Goal: Obtain resource: Download file/media

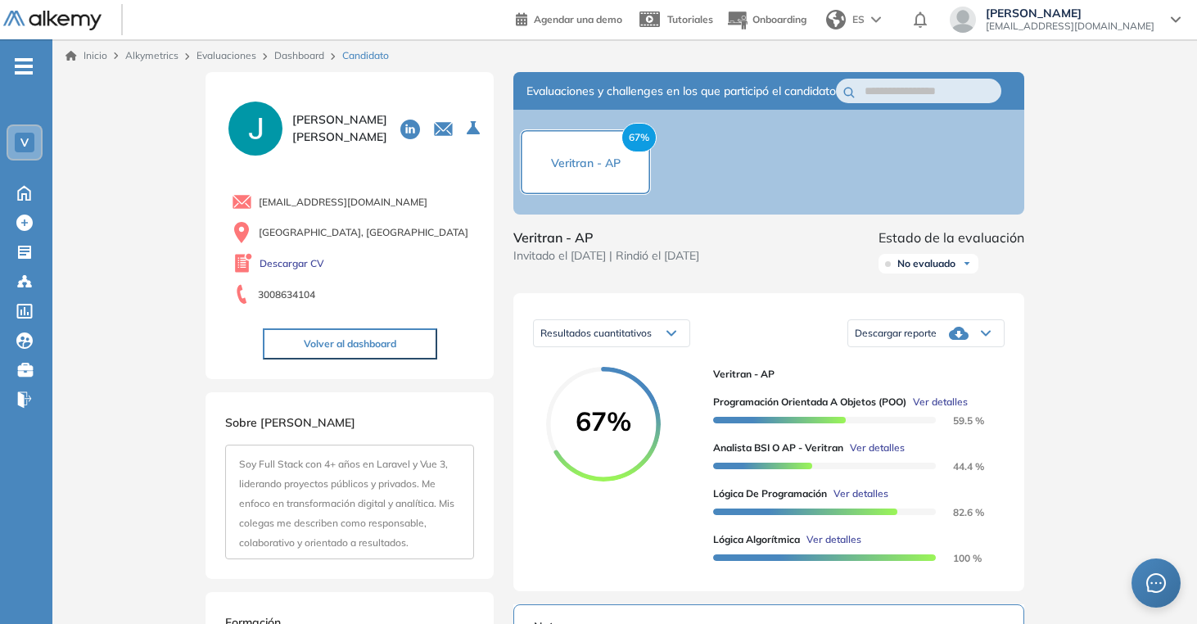
click at [282, 56] on link "Dashboard" at bounding box center [299, 55] width 50 height 12
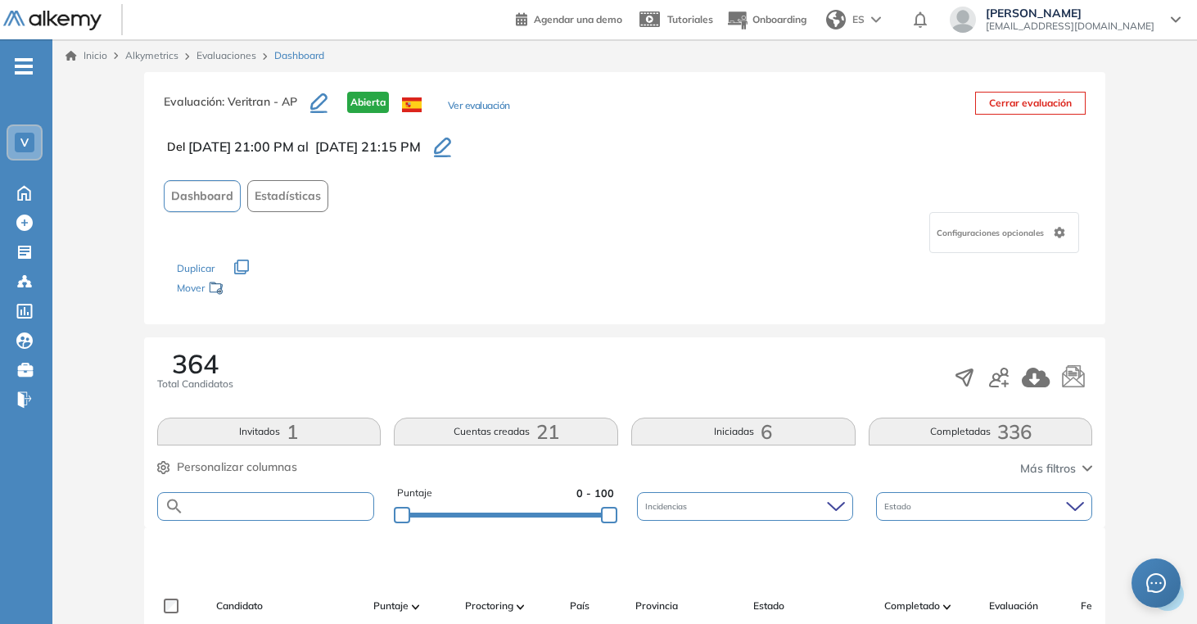
click at [240, 507] on input "text" at bounding box center [279, 506] width 190 height 12
type input "******"
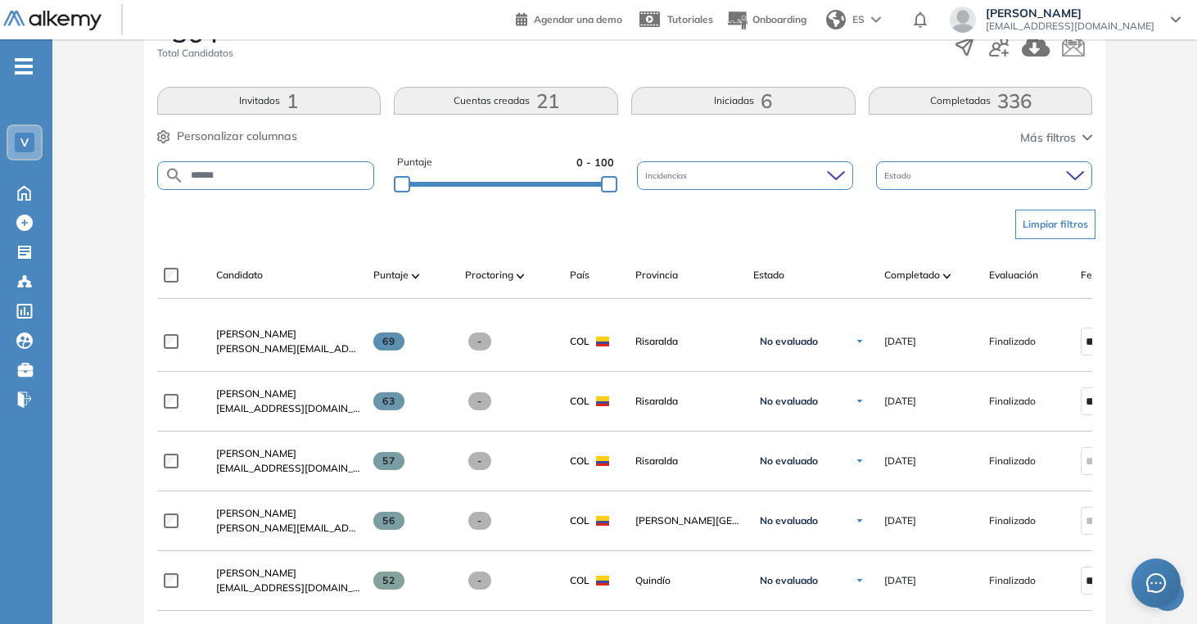
scroll to position [340, 0]
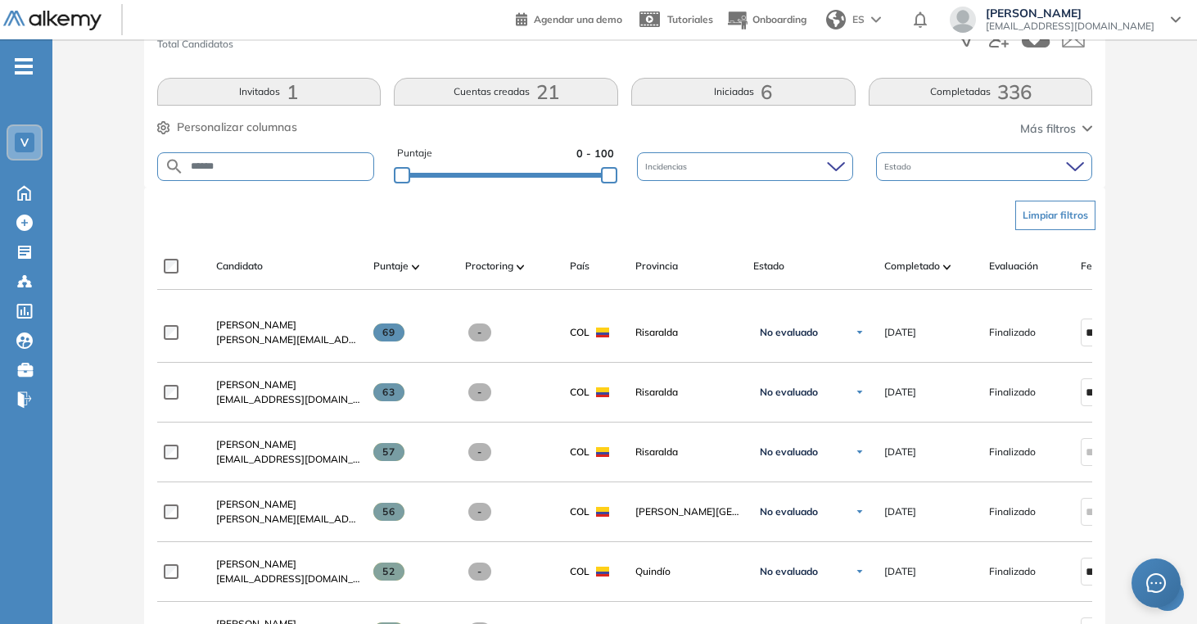
click at [281, 392] on link "[PERSON_NAME]" at bounding box center [288, 384] width 144 height 15
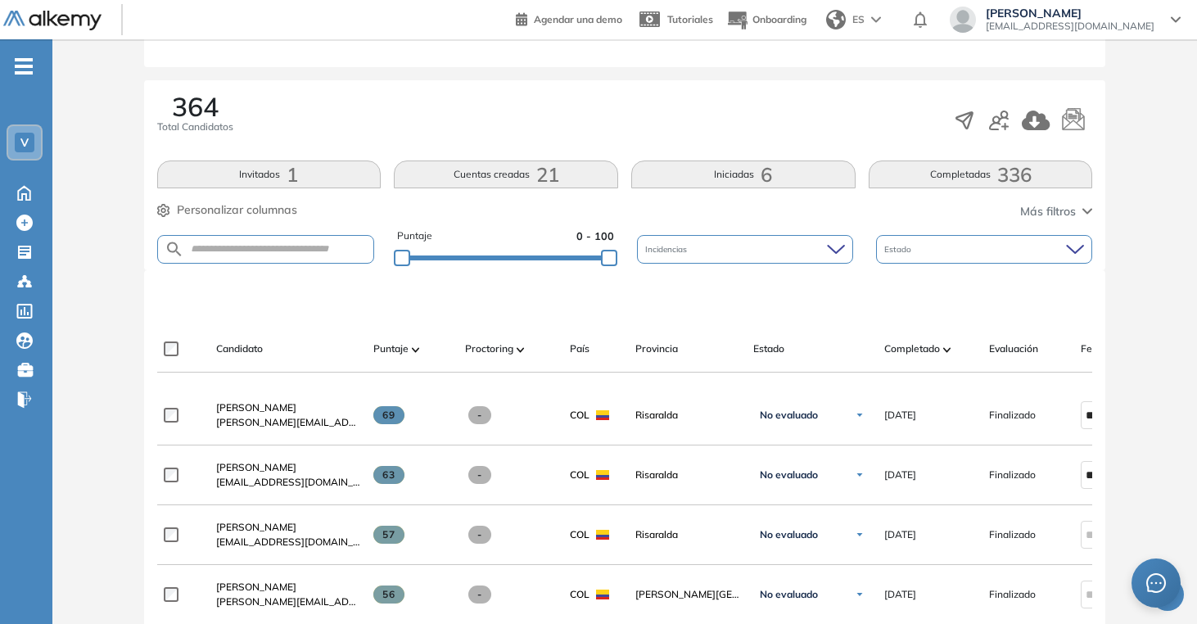
scroll to position [285, 0]
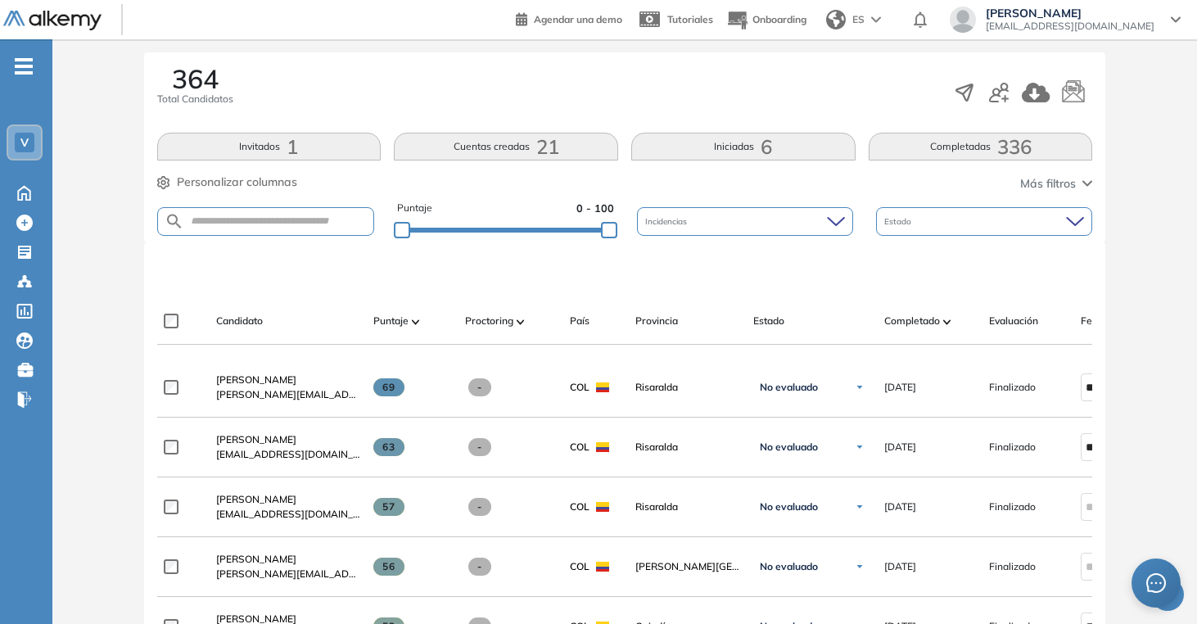
click at [262, 237] on div "Puntaje 0 - 100 Incidencias Estado" at bounding box center [624, 222] width 935 height 42
click at [262, 227] on form at bounding box center [266, 221] width 218 height 29
click at [262, 215] on input "text" at bounding box center [279, 221] width 190 height 12
paste input "**********"
type input "**********"
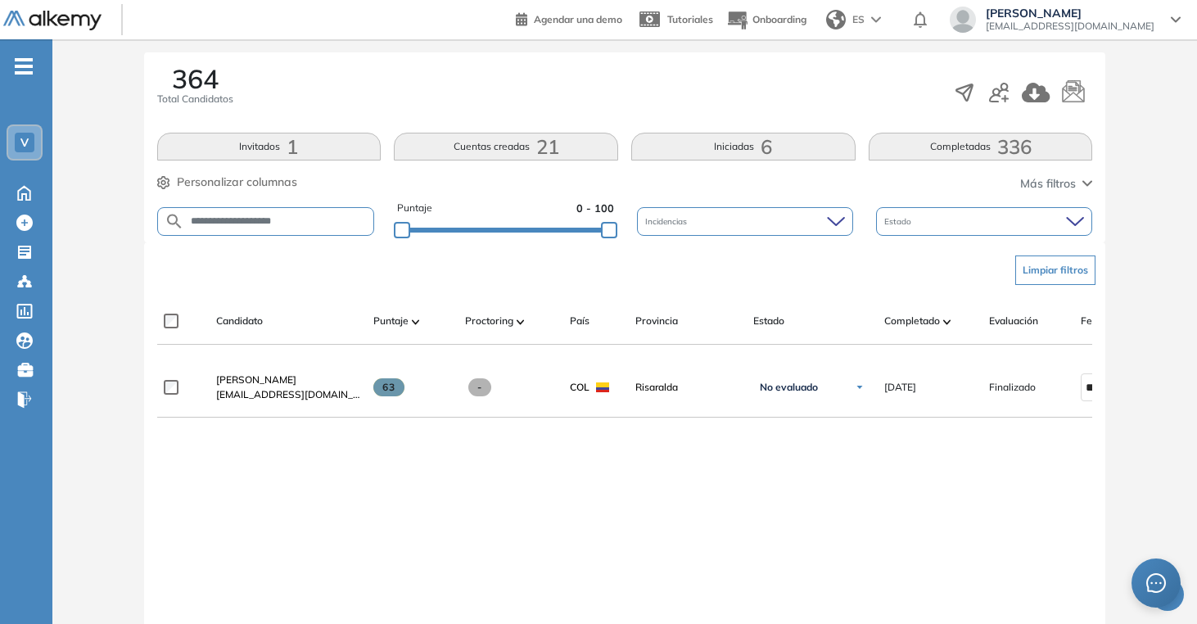
scroll to position [331, 0]
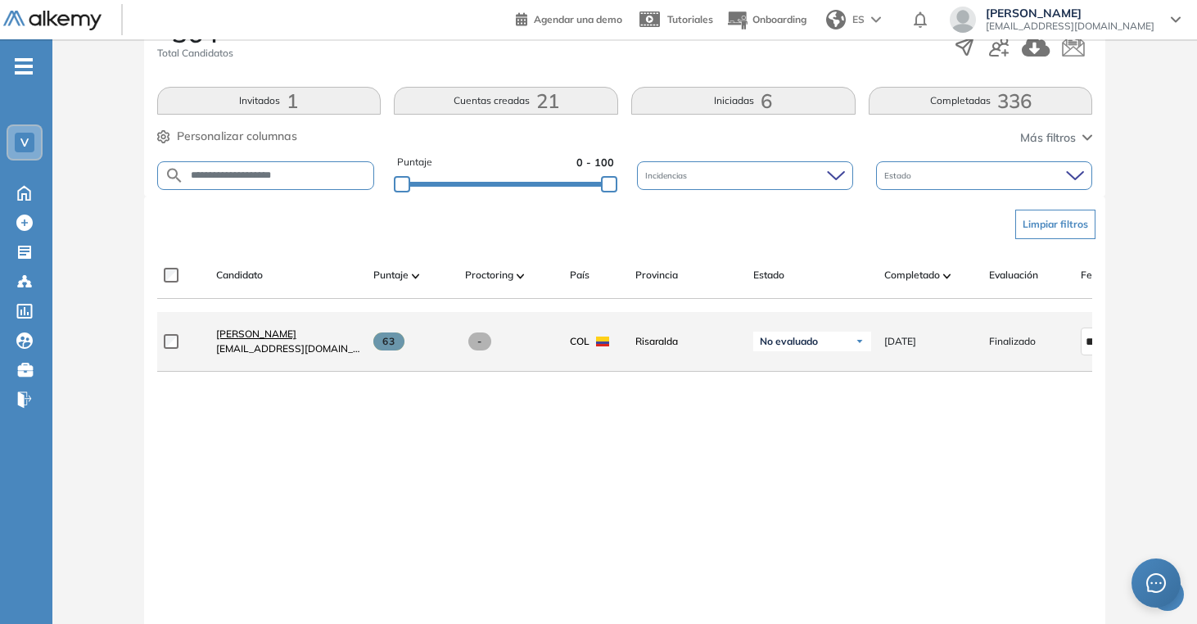
click at [295, 339] on span "[PERSON_NAME]" at bounding box center [256, 333] width 80 height 12
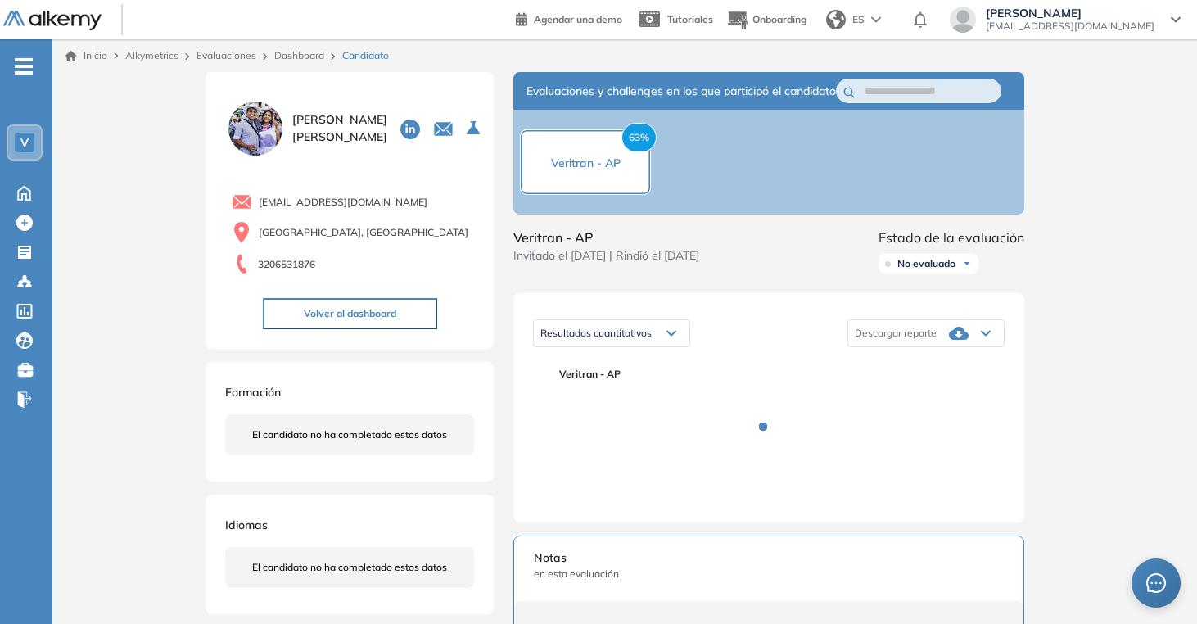
click at [911, 340] on span "Descargar reporte" at bounding box center [895, 333] width 82 height 13
click at [982, 336] on icon at bounding box center [985, 333] width 8 height 4
click at [945, 349] on div "Descargar reporte" at bounding box center [926, 333] width 156 height 33
click at [958, 343] on icon at bounding box center [959, 333] width 20 height 20
click at [999, 346] on div "Descargar reporte" at bounding box center [926, 333] width 156 height 33
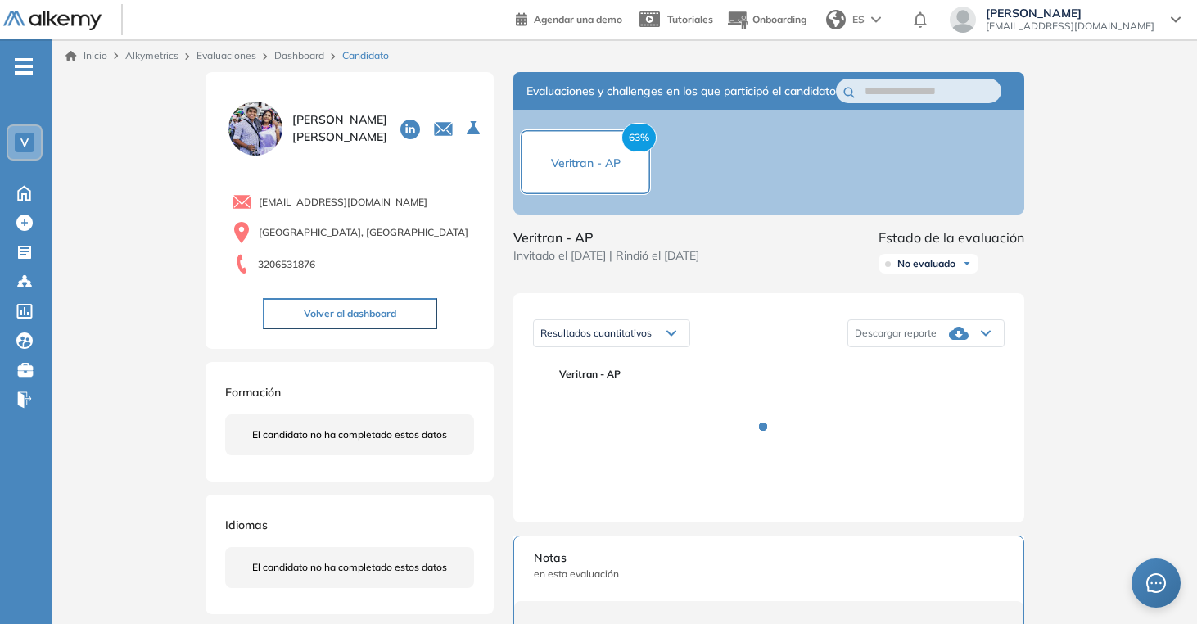
click at [917, 340] on span "Descargar reporte" at bounding box center [895, 333] width 82 height 13
click at [955, 340] on icon at bounding box center [959, 333] width 20 height 13
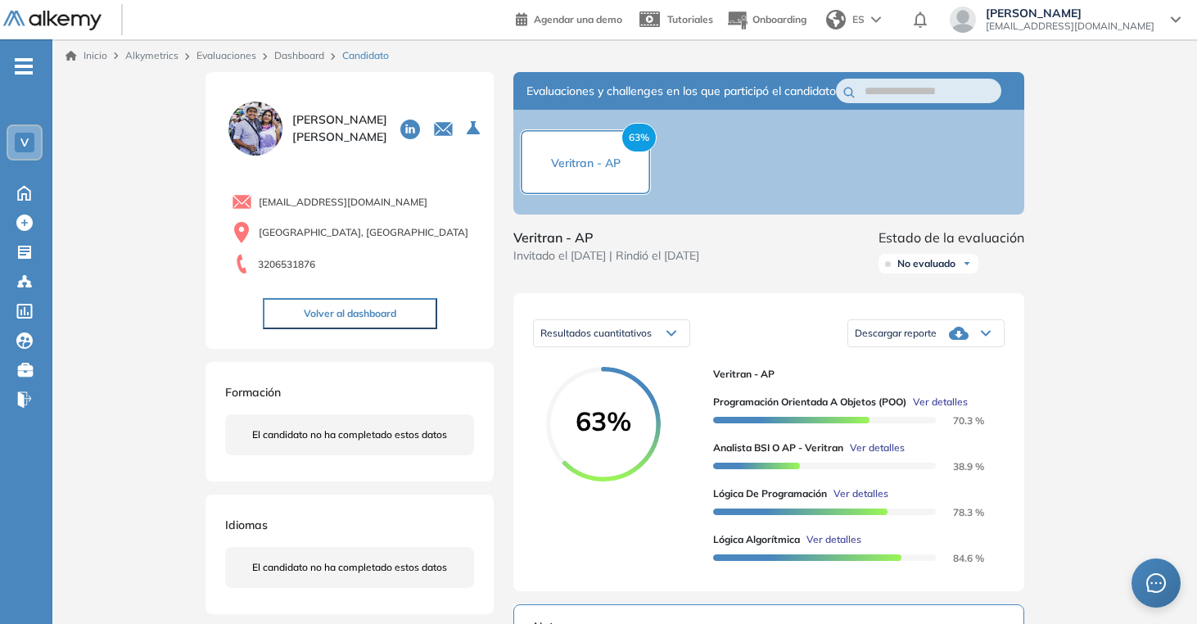
click at [919, 340] on span "Descargar reporte" at bounding box center [895, 333] width 82 height 13
click at [913, 399] on li "Descargar informe resumido" at bounding box center [916, 391] width 122 height 16
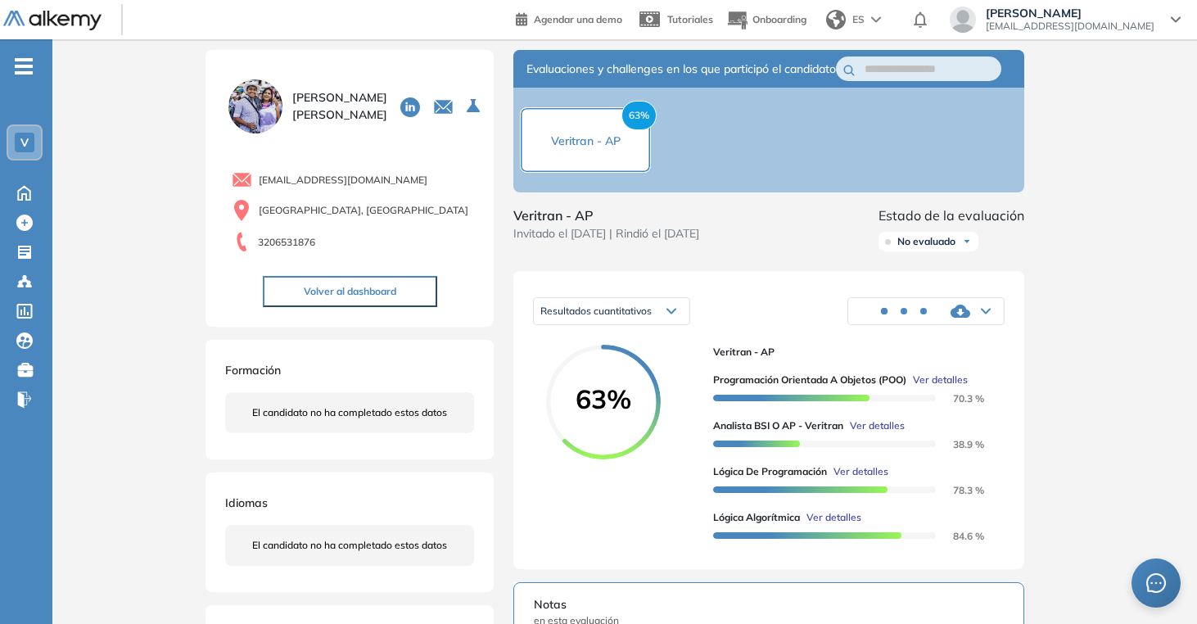
scroll to position [25, 0]
